Goal: Task Accomplishment & Management: Complete application form

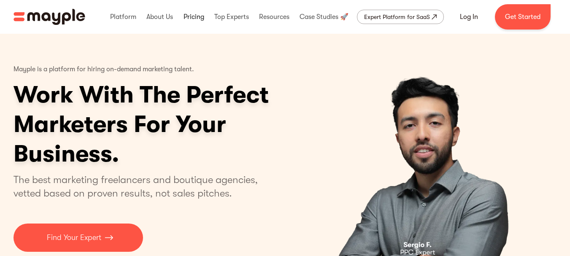
click at [189, 17] on link at bounding box center [193, 16] width 25 height 27
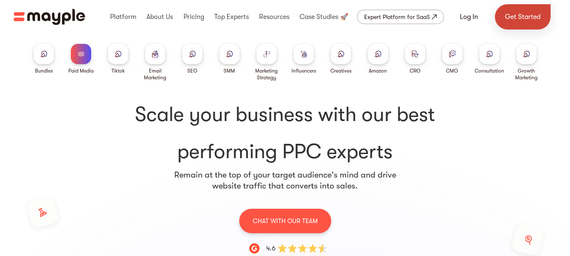
click at [514, 17] on link "Get Started" at bounding box center [523, 16] width 56 height 25
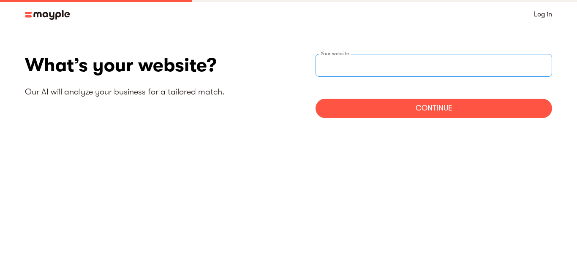
click at [431, 68] on input "text" at bounding box center [433, 65] width 236 height 23
type input "https://techbullion.com"
click at [382, 107] on div "Continue" at bounding box center [433, 108] width 236 height 19
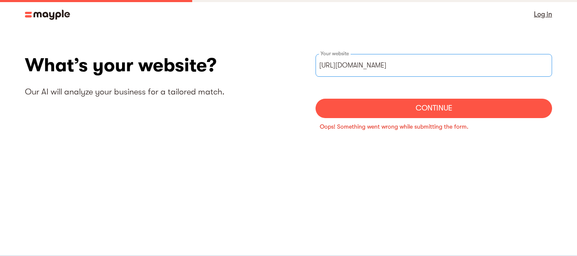
click at [403, 73] on input "https://techbullion.com" at bounding box center [433, 65] width 236 height 23
click at [536, 18] on link "Log in" at bounding box center [542, 14] width 18 height 12
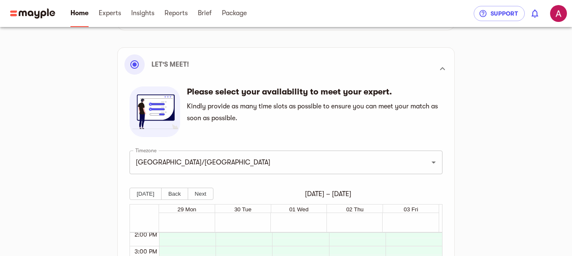
scroll to position [101, 0]
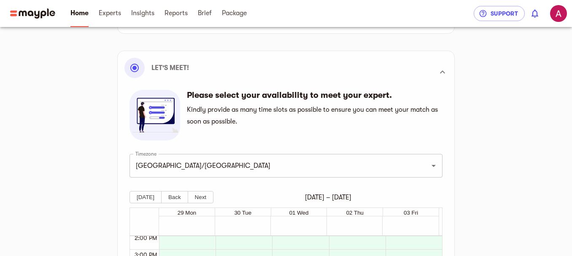
click at [250, 97] on h6 "Please select your availability to meet your expert." at bounding box center [312, 95] width 251 height 11
click at [205, 103] on div "Please select your availability to meet your expert. Kindly provide as many tim…" at bounding box center [312, 115] width 251 height 51
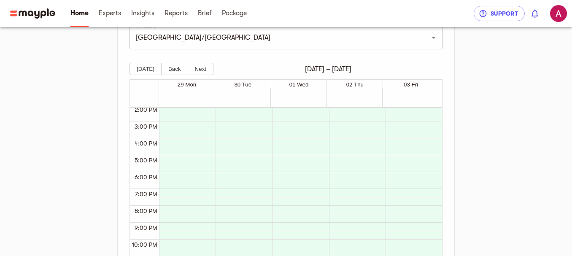
scroll to position [234, 0]
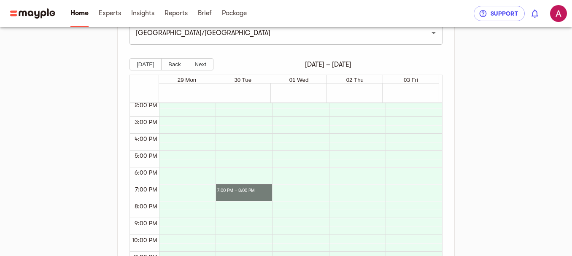
drag, startPoint x: 224, startPoint y: 185, endPoint x: 273, endPoint y: 198, distance: 51.0
click at [273, 198] on div "12:00 AM 1:00 AM 2:00 AM 3:00 AM 4:00 AM 5:00 AM 6:00 AM 7:00 AM 8:00 AM 9:00 A…" at bounding box center [286, 186] width 312 height 166
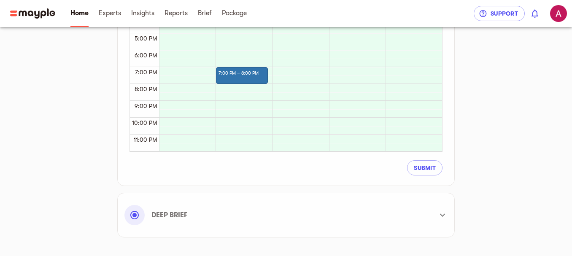
scroll to position [365, 0]
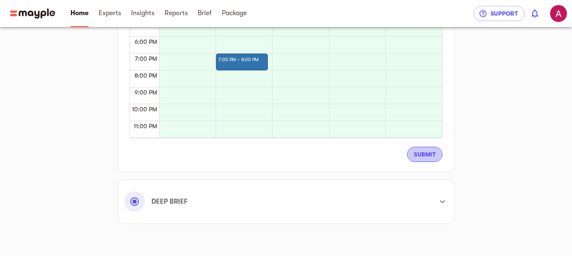
click at [421, 154] on span "Submit" at bounding box center [425, 154] width 22 height 10
click at [378, 217] on div "Deep Brief" at bounding box center [286, 202] width 323 height 30
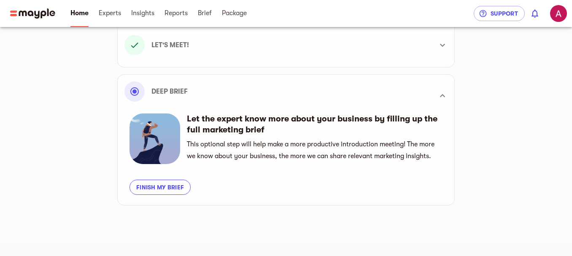
scroll to position [129, 0]
click at [167, 183] on span "Finish my brief" at bounding box center [160, 187] width 48 height 10
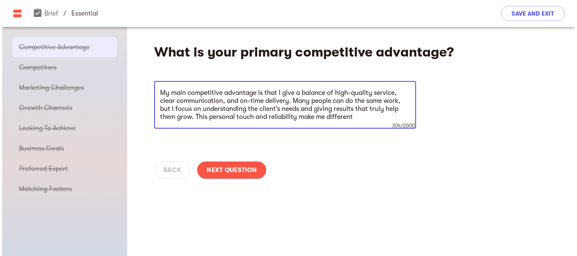
scroll to position [2, 0]
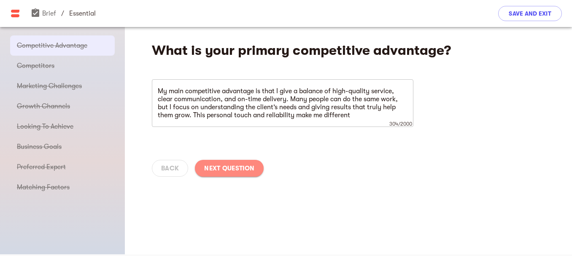
click at [231, 172] on span "Next Question" at bounding box center [229, 168] width 50 height 10
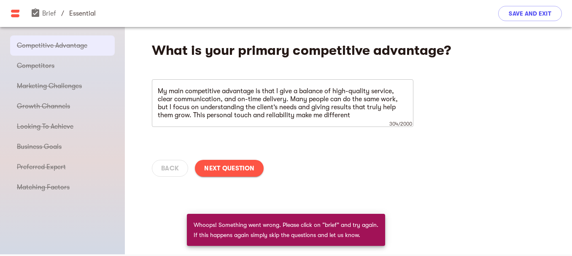
click at [231, 172] on span "Next Question" at bounding box center [229, 168] width 50 height 10
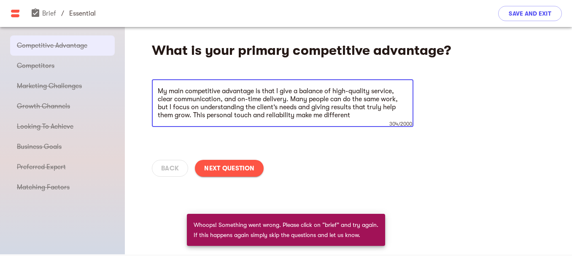
click at [299, 99] on textarea "My main competitive advantage is that I give a balance of high-quality service,…" at bounding box center [283, 103] width 250 height 32
drag, startPoint x: 359, startPoint y: 115, endPoint x: 143, endPoint y: 93, distance: 217.2
click at [143, 93] on div "What is your primary competitive advantage? My main competitive advantage is th…" at bounding box center [348, 106] width 447 height 162
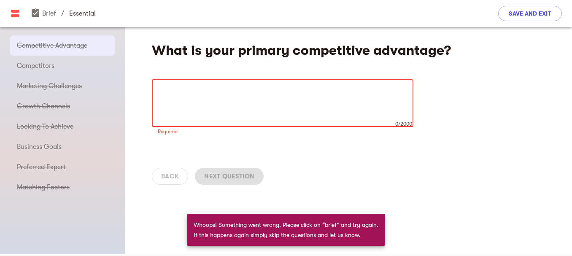
paste textarea "My main competitive advantage is that I give a balance of high-quality service,…"
type textarea "My main competitive advantage is that I give a balance of high-quality service,…"
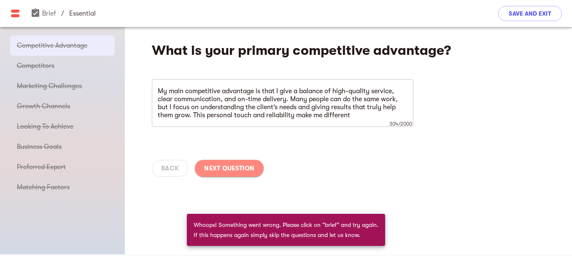
click at [231, 165] on span "Next Question" at bounding box center [229, 168] width 50 height 10
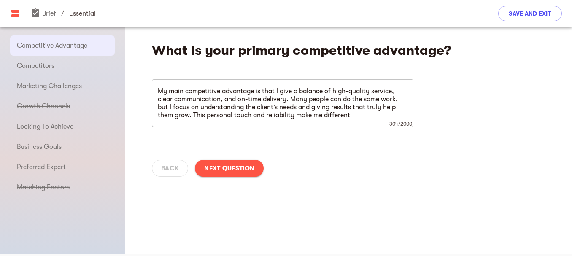
click at [38, 11] on span "assignment_turned_in" at bounding box center [35, 13] width 10 height 10
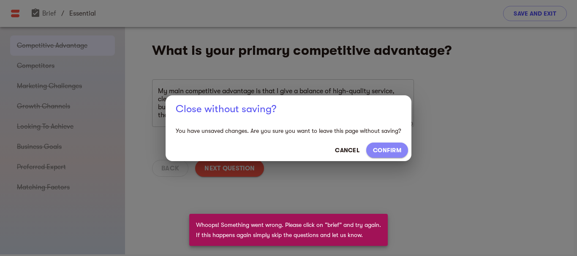
click at [390, 147] on span "CONFIRM" at bounding box center [387, 150] width 28 height 10
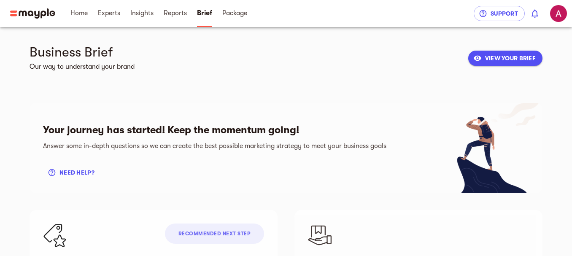
click at [506, 67] on div "Business Brief Our way to understand your brand VIEW YOUR BRIEF" at bounding box center [286, 58] width 513 height 29
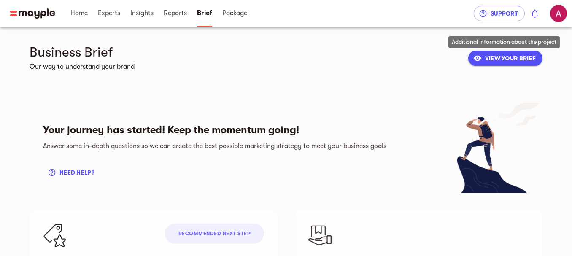
click at [508, 61] on span "VIEW YOUR BRIEF" at bounding box center [505, 58] width 61 height 10
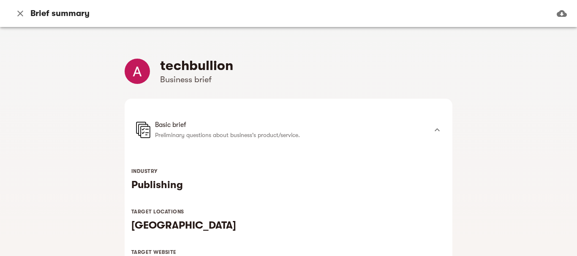
click at [219, 73] on h4 "techbullion" at bounding box center [196, 65] width 73 height 17
drag, startPoint x: 229, startPoint y: 68, endPoint x: 162, endPoint y: 68, distance: 67.5
click at [162, 68] on h4 "techbullion" at bounding box center [196, 65] width 73 height 17
drag, startPoint x: 8, startPoint y: 12, endPoint x: 18, endPoint y: 14, distance: 9.9
click at [18, 14] on div "Brief summary" at bounding box center [286, 13] width 573 height 27
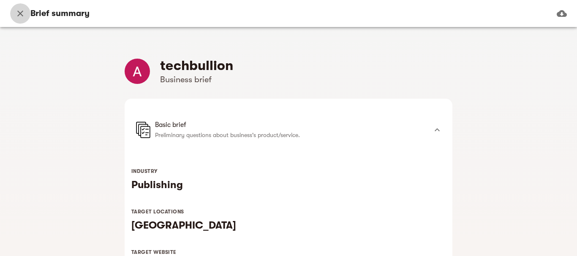
click at [18, 14] on icon "button" at bounding box center [20, 13] width 10 height 10
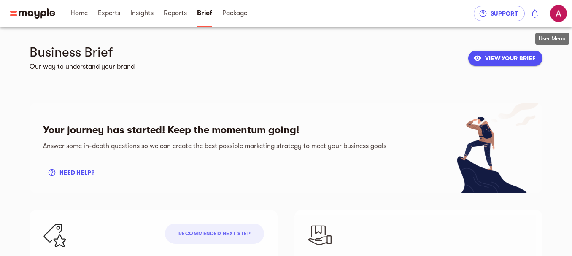
click at [562, 12] on img "button" at bounding box center [558, 13] width 17 height 17
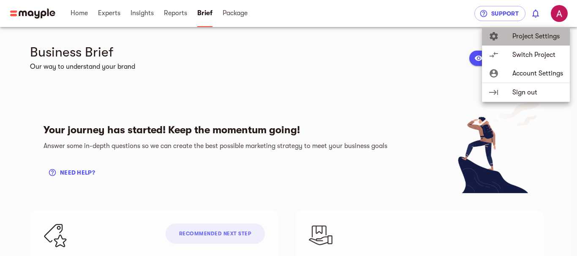
click at [552, 41] on span "Project Settings" at bounding box center [537, 36] width 51 height 10
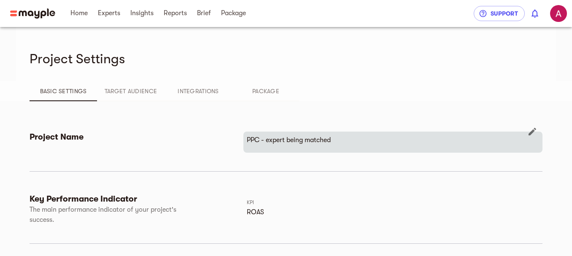
click at [317, 140] on p "PPC - expert being matched" at bounding box center [393, 140] width 292 height 10
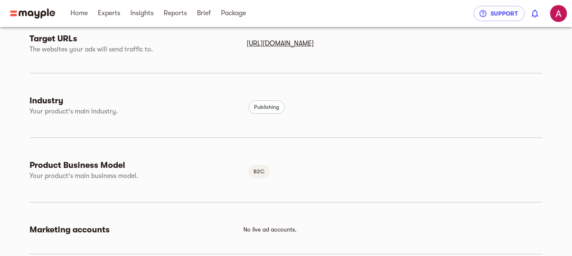
scroll to position [233, 0]
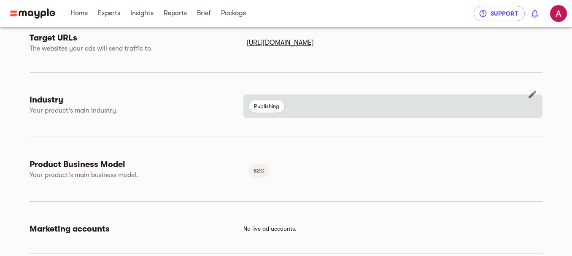
click at [303, 110] on div "Publishing" at bounding box center [320, 106] width 146 height 17
click at [533, 91] on icon "button" at bounding box center [533, 94] width 10 height 10
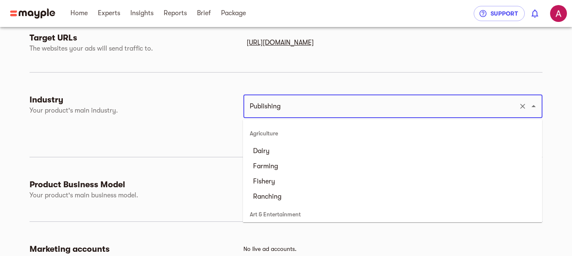
click at [380, 109] on input "Publishing" at bounding box center [381, 106] width 268 height 16
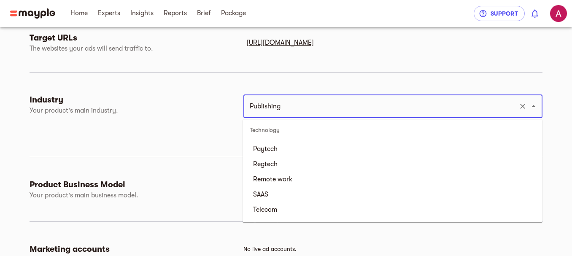
scroll to position [3196, 0]
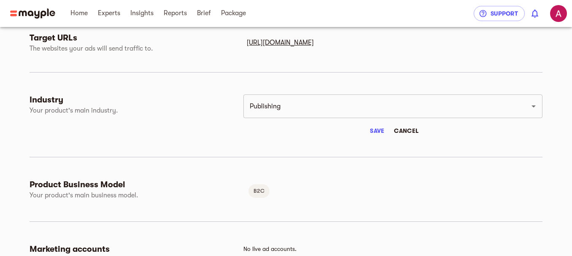
click at [412, 62] on div "Target URLs The websites your ads will send traffic to. https://techbullion.com" at bounding box center [286, 54] width 513 height 45
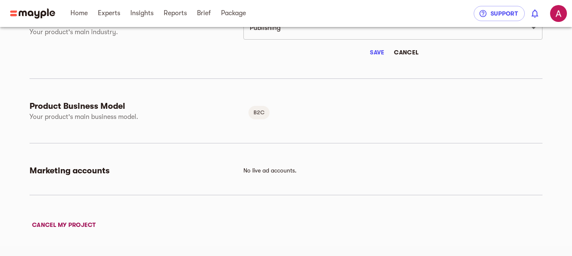
click at [274, 175] on div "No live ad accounts." at bounding box center [393, 170] width 299 height 11
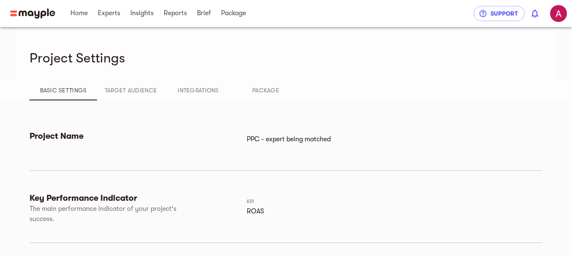
scroll to position [0, 0]
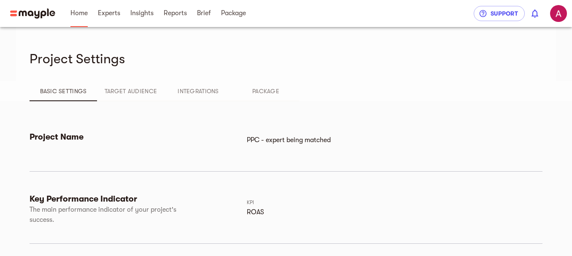
click at [72, 14] on span "Home" at bounding box center [78, 13] width 17 height 10
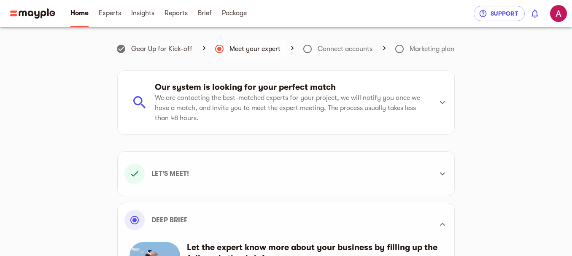
scroll to position [240, 0]
click at [113, 19] on link "Experts" at bounding box center [110, 13] width 22 height 27
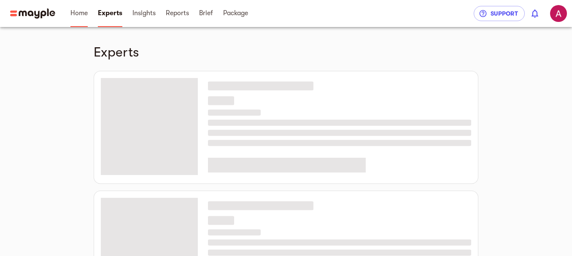
click at [84, 15] on span "Home" at bounding box center [78, 13] width 17 height 10
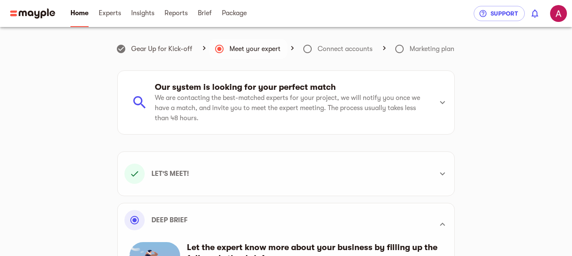
scroll to position [129, 0]
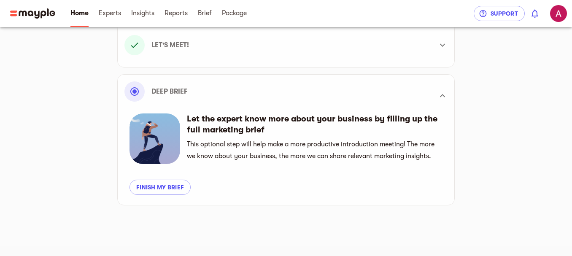
click at [460, 157] on div "Gear Up for Kick-off Meet your expert Connect accounts Marketing plan Our syste…" at bounding box center [286, 56] width 513 height 297
click at [151, 189] on span "Finish my brief" at bounding box center [160, 187] width 48 height 10
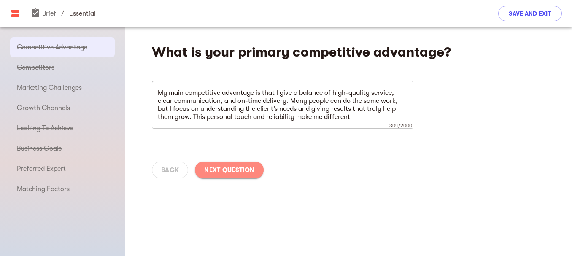
click at [249, 168] on span "Next Question" at bounding box center [229, 170] width 50 height 10
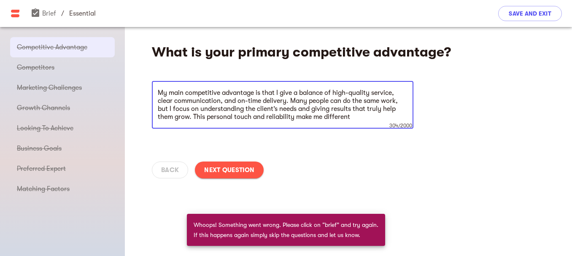
click at [336, 119] on textarea "My main competitive advantage is that I give a balance of high-quality service,…" at bounding box center [283, 105] width 250 height 32
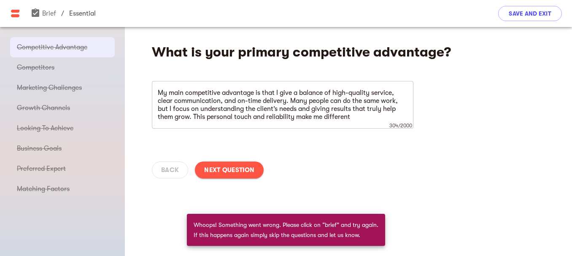
click at [171, 169] on div "Back Next Question" at bounding box center [348, 170] width 447 height 37
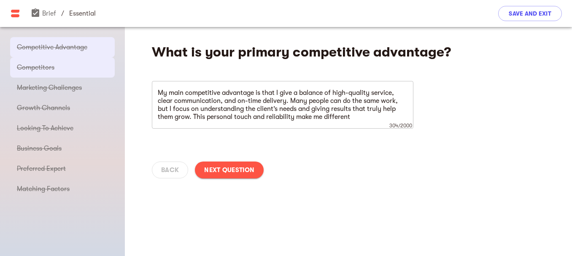
click at [103, 71] on span "Competitors" at bounding box center [62, 67] width 91 height 10
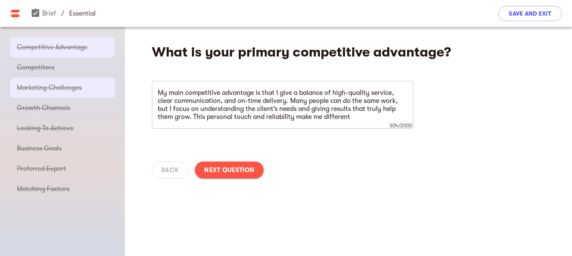
click at [93, 81] on div "Marketing Challenges" at bounding box center [62, 88] width 105 height 20
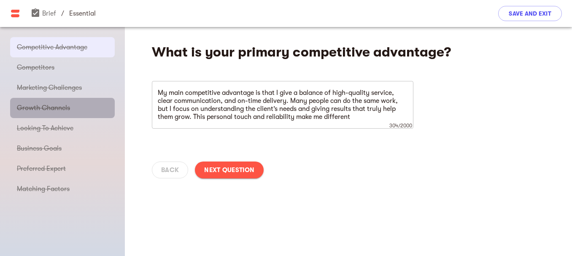
click at [90, 98] on div "Growth Channels" at bounding box center [62, 108] width 105 height 20
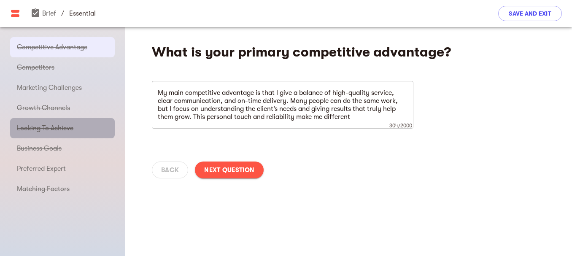
click at [78, 129] on span "Looking To Achieve" at bounding box center [62, 128] width 91 height 10
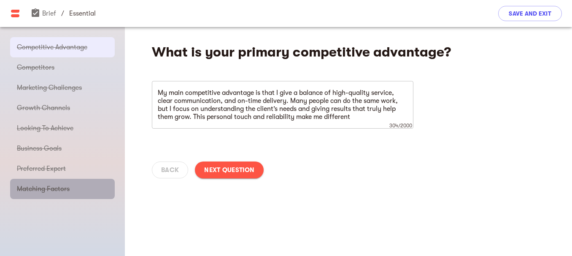
click at [70, 190] on span "Matching Factors" at bounding box center [62, 189] width 91 height 10
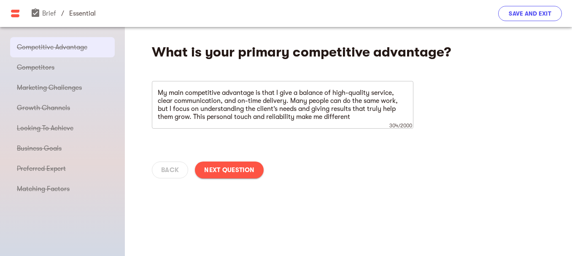
click at [542, 16] on span "Save and Exit" at bounding box center [530, 13] width 43 height 10
click at [220, 172] on span "Next Question" at bounding box center [229, 170] width 50 height 10
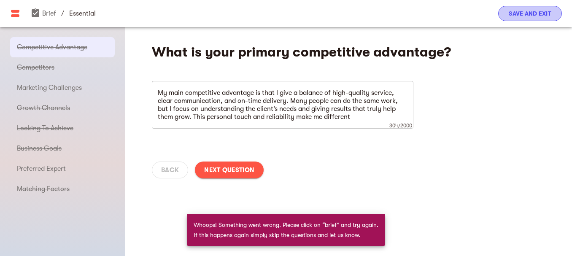
click at [544, 19] on button "Save and Exit" at bounding box center [530, 13] width 64 height 15
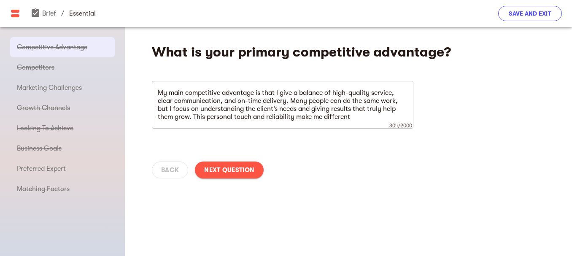
click at [544, 19] on button "Save and Exit" at bounding box center [530, 13] width 64 height 15
click at [246, 172] on span "Next Question" at bounding box center [229, 170] width 50 height 10
click at [529, 14] on span "Save and Exit" at bounding box center [530, 13] width 43 height 10
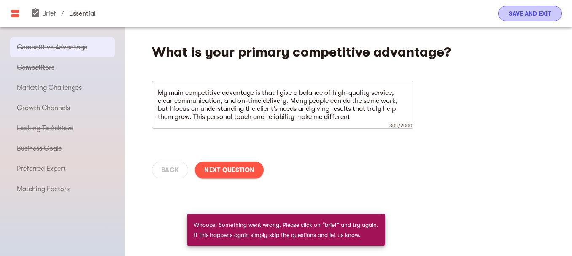
click at [536, 15] on span "Save and Exit" at bounding box center [530, 13] width 43 height 10
